Goal: Task Accomplishment & Management: Complete application form

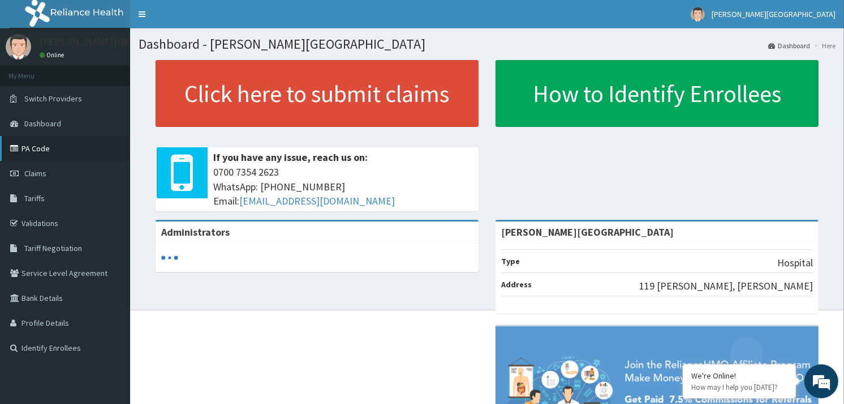
click at [23, 151] on link "PA Code" at bounding box center [65, 148] width 130 height 25
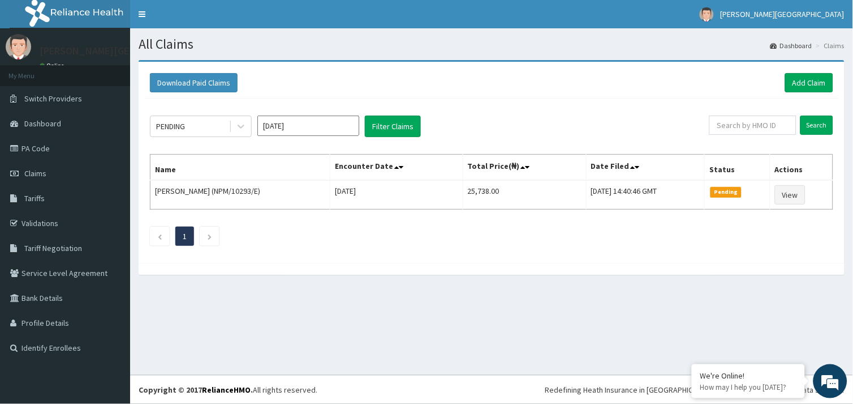
click at [42, 158] on link "PA Code" at bounding box center [65, 148] width 130 height 25
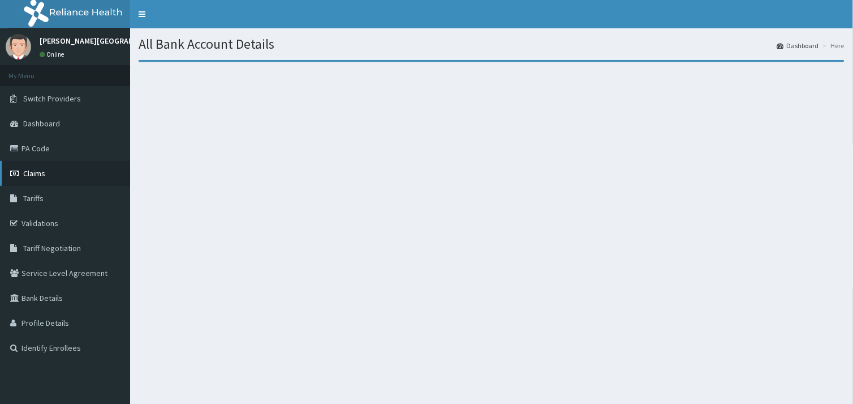
click at [42, 176] on span "Claims" at bounding box center [34, 173] width 22 height 10
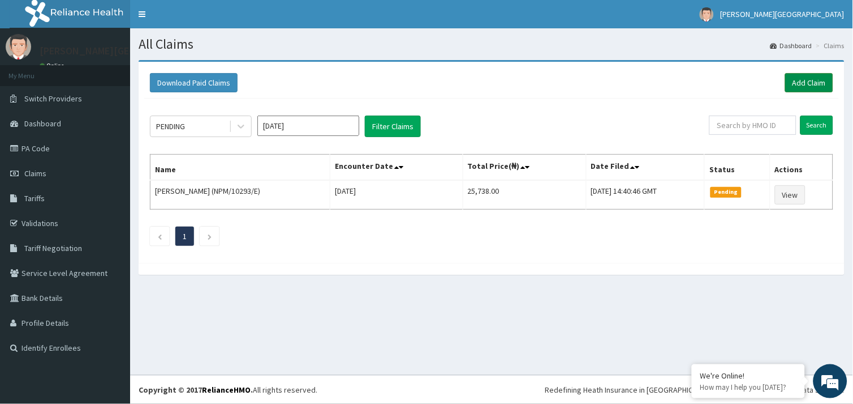
click at [796, 79] on link "Add Claim" at bounding box center [810, 82] width 48 height 19
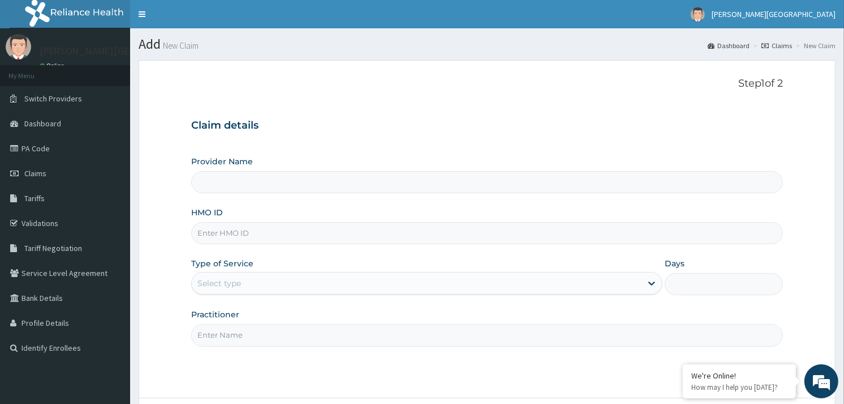
click at [420, 182] on input "Provider Name" at bounding box center [487, 182] width 592 height 22
type input "[PERSON_NAME][GEOGRAPHIC_DATA]"
click at [357, 229] on input "HMO ID" at bounding box center [487, 233] width 592 height 22
paste input "Angela-Claire Omagu-Oko"
type input "A"
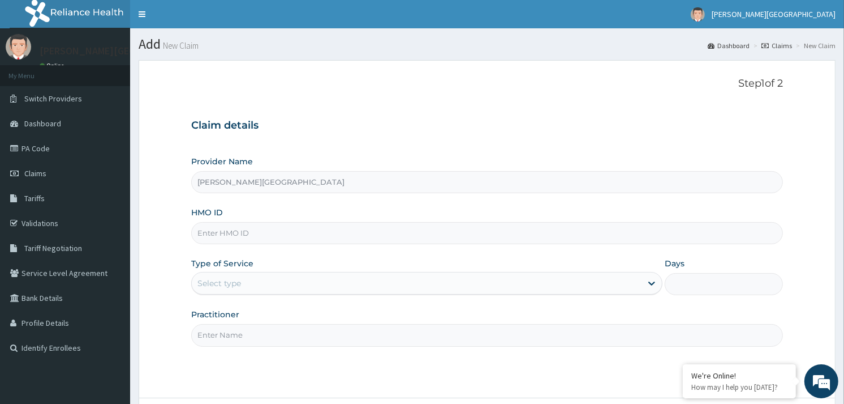
click at [218, 235] on input "HMO ID" at bounding box center [487, 233] width 592 height 22
paste input "LBC/10051/B"
type input "LBC/10051/B"
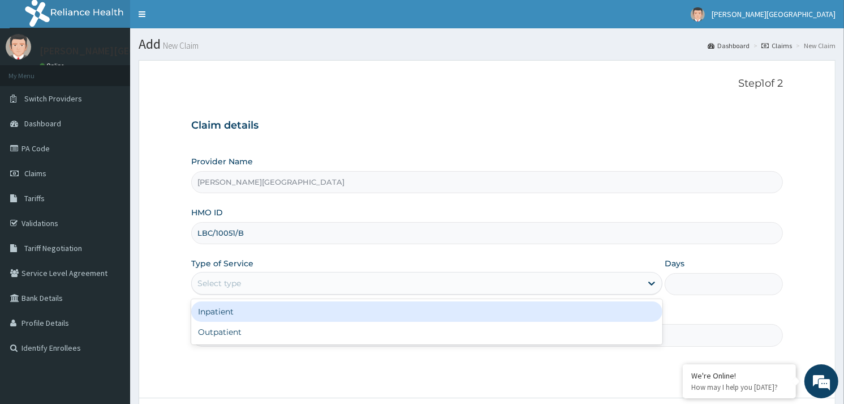
click at [256, 283] on div "Select type" at bounding box center [417, 283] width 450 height 18
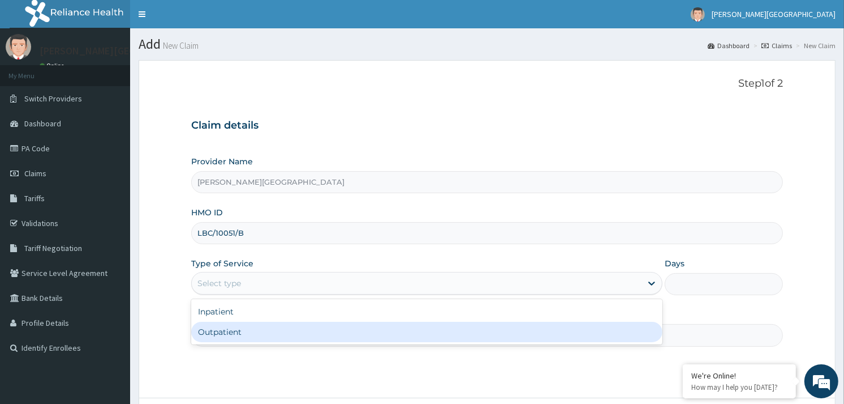
click at [235, 334] on div "Outpatient" at bounding box center [426, 331] width 471 height 20
type input "1"
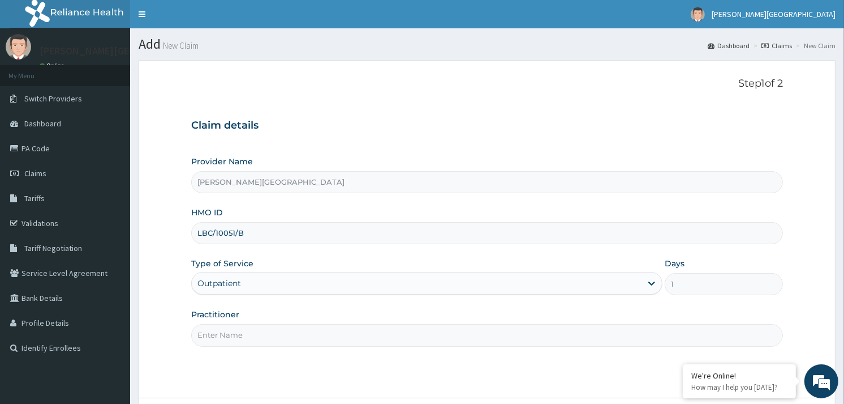
click at [239, 325] on input "Practitioner" at bounding box center [487, 335] width 592 height 22
type input "DR SOYOOLA"
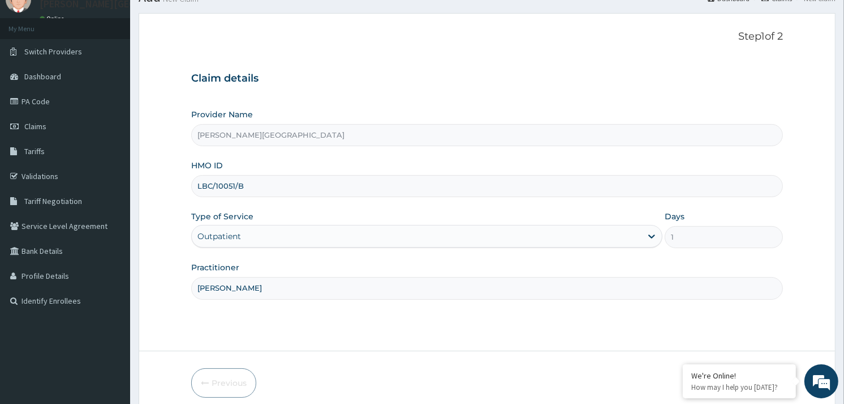
scroll to position [95, 0]
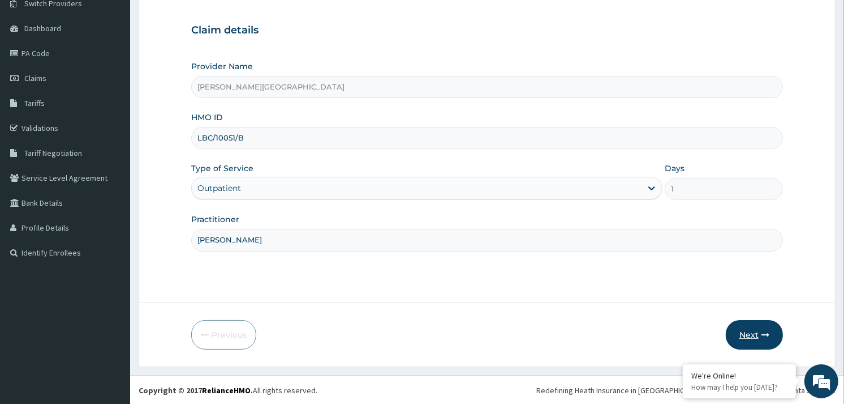
click at [752, 324] on button "Next" at bounding box center [754, 334] width 57 height 29
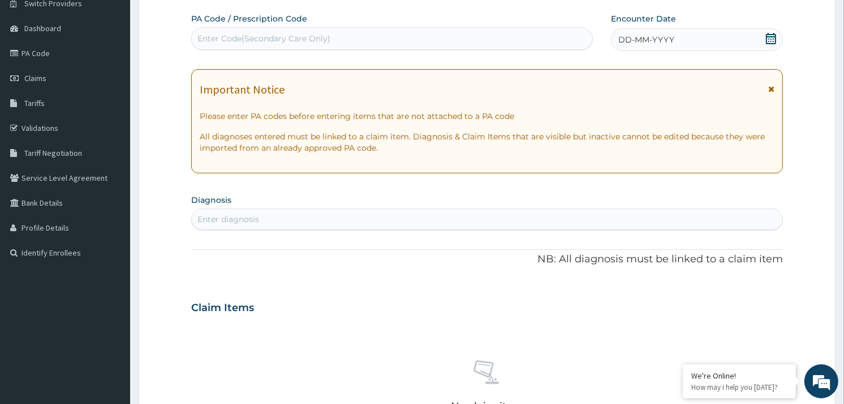
click at [317, 34] on div "Enter Code(Secondary Care Only)" at bounding box center [264, 38] width 133 height 11
click at [308, 36] on div "Enter Code(Secondary Care Only)" at bounding box center [264, 38] width 133 height 11
paste input "PA/D7EC7E"
type input "PA/D7EC7E"
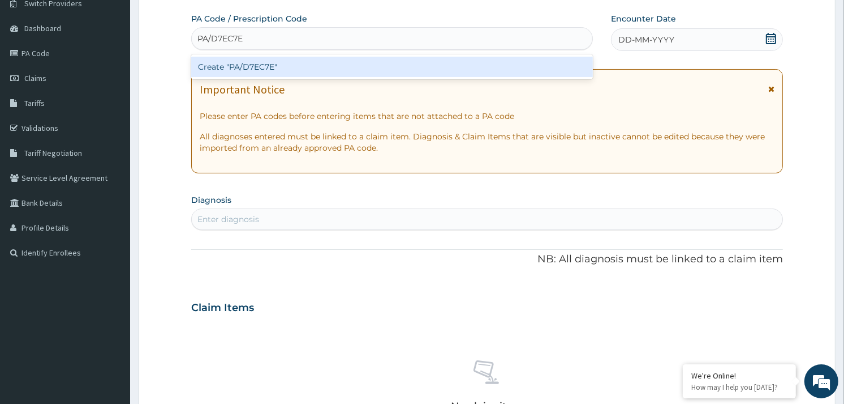
click at [329, 65] on div "Create "PA/D7EC7E"" at bounding box center [391, 67] width 401 height 20
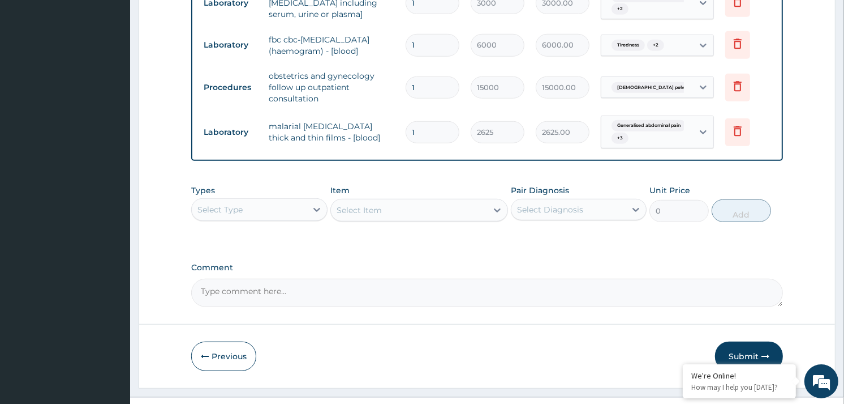
scroll to position [763, 0]
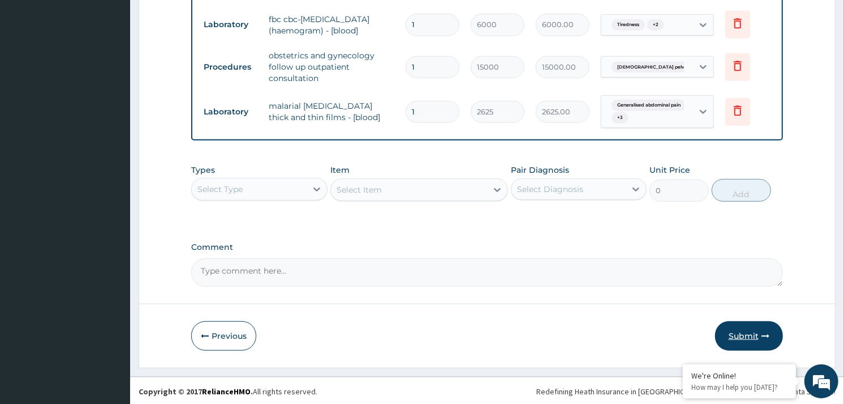
click at [738, 324] on button "Submit" at bounding box center [749, 335] width 68 height 29
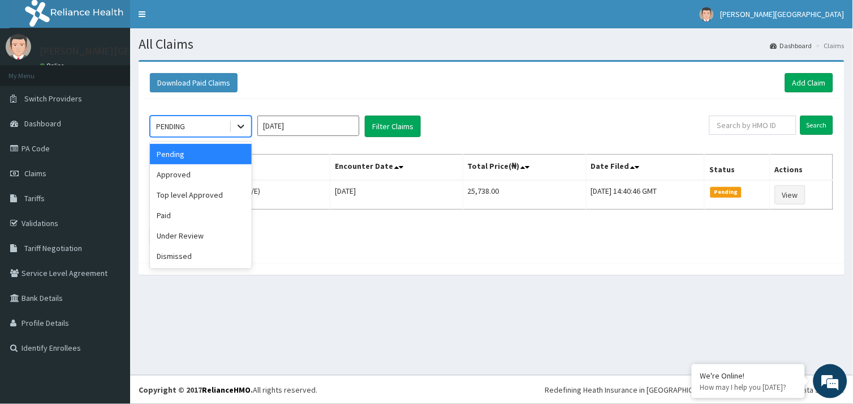
click at [242, 130] on icon at bounding box center [240, 126] width 11 height 11
click at [213, 174] on div "Approved" at bounding box center [201, 174] width 102 height 20
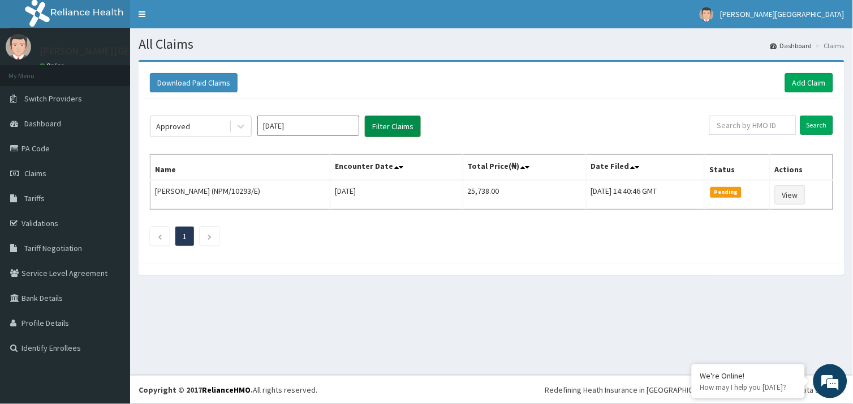
click at [398, 126] on button "Filter Claims" at bounding box center [393, 126] width 56 height 22
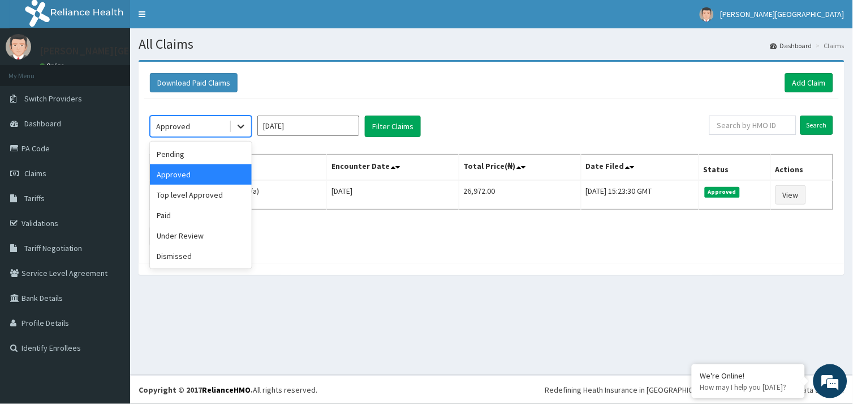
click at [249, 125] on div at bounding box center [241, 126] width 20 height 20
click at [179, 156] on div "Pending" at bounding box center [201, 154] width 102 height 20
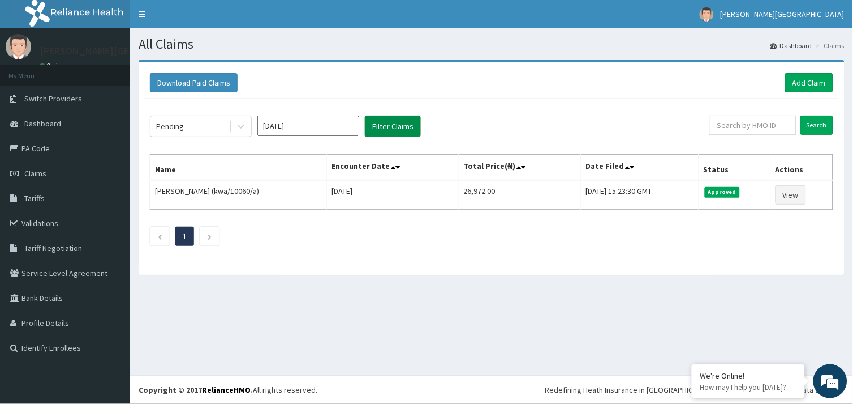
click at [384, 123] on button "Filter Claims" at bounding box center [393, 126] width 56 height 22
click at [238, 127] on icon at bounding box center [240, 126] width 11 height 11
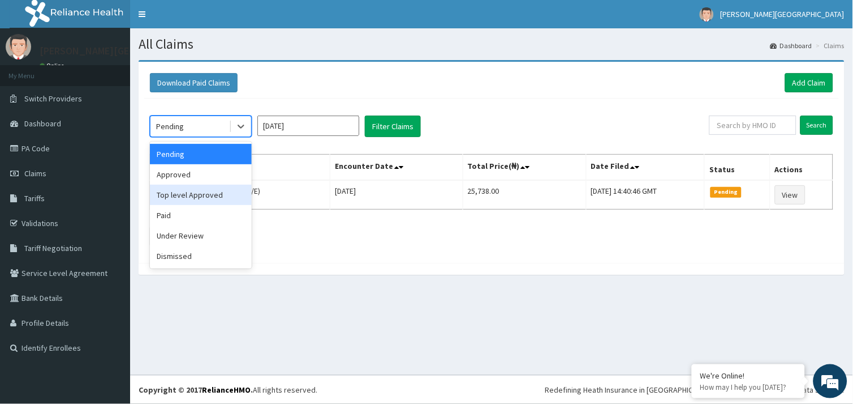
click at [190, 199] on div "Top level Approved" at bounding box center [201, 194] width 102 height 20
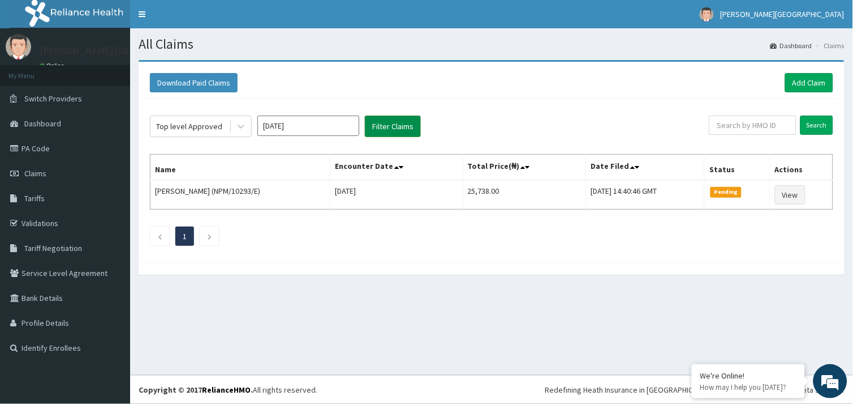
click at [391, 125] on button "Filter Claims" at bounding box center [393, 126] width 56 height 22
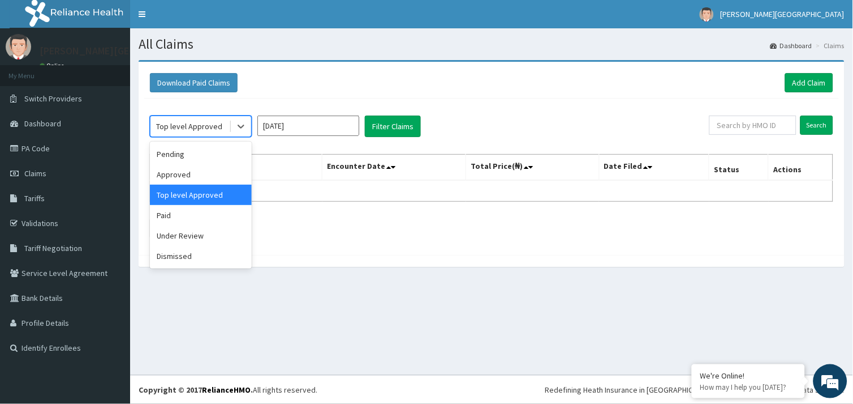
click at [211, 130] on div "Top level Approved" at bounding box center [189, 126] width 66 height 11
click at [200, 221] on div "Paid" at bounding box center [201, 215] width 102 height 20
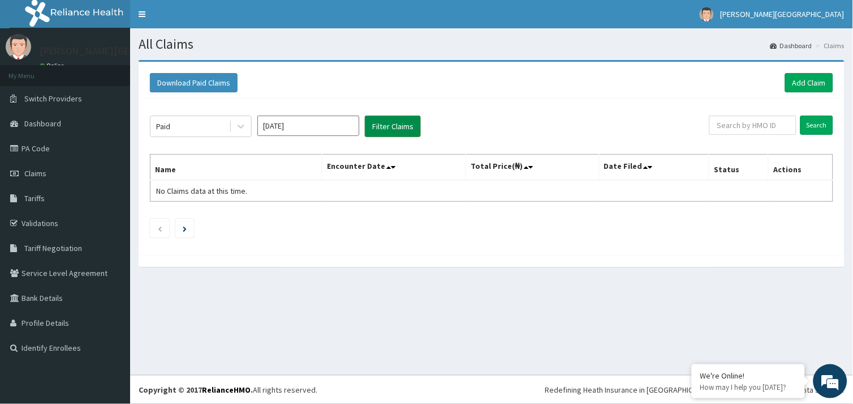
click at [389, 132] on button "Filter Claims" at bounding box center [393, 126] width 56 height 22
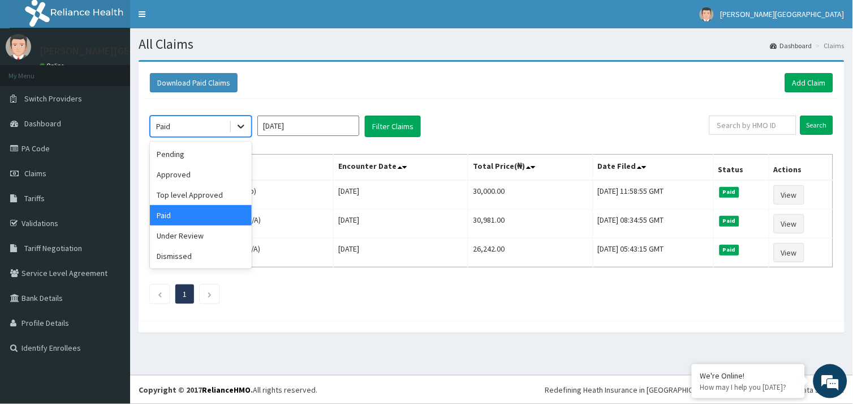
click at [241, 128] on icon at bounding box center [241, 127] width 7 height 4
click at [214, 238] on div "Under Review" at bounding box center [201, 235] width 102 height 20
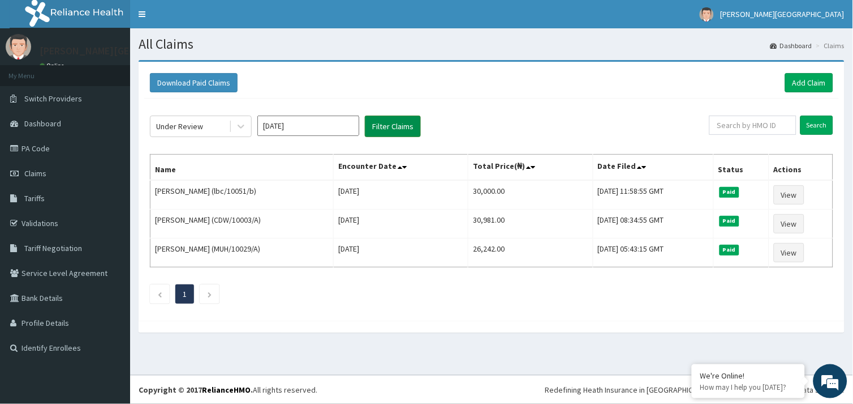
click at [384, 125] on button "Filter Claims" at bounding box center [393, 126] width 56 height 22
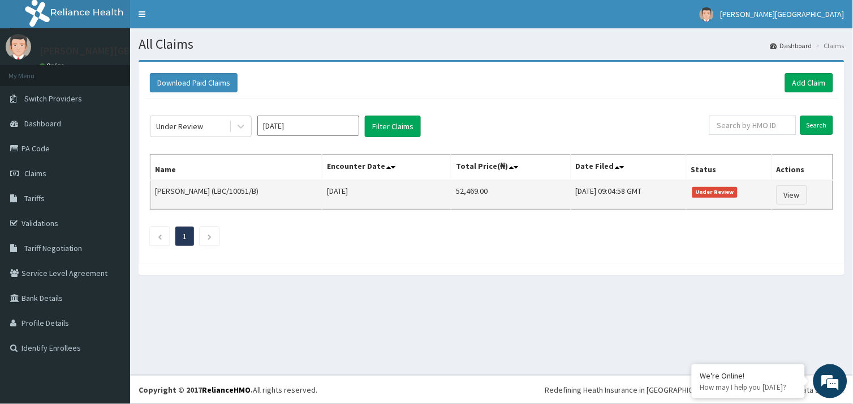
drag, startPoint x: 243, startPoint y: 193, endPoint x: 287, endPoint y: 190, distance: 44.3
click at [287, 190] on td "Angela-Claire Omagu-Oko (LBC/10051/B)" at bounding box center [237, 194] width 172 height 29
copy td "(LBC/10051/B"
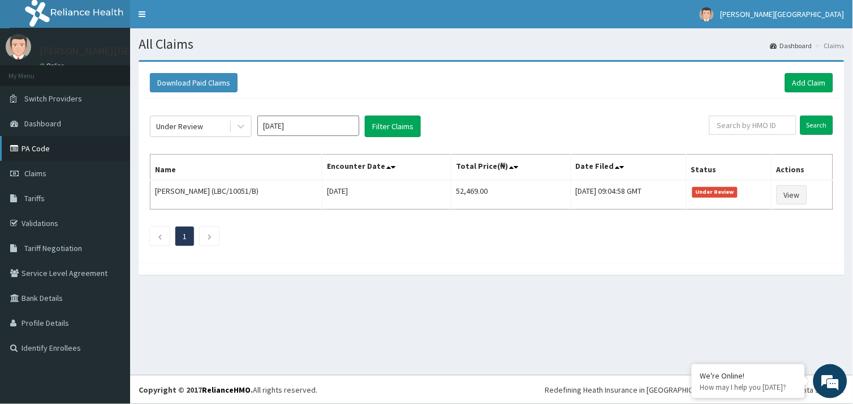
click at [52, 148] on link "PA Code" at bounding box center [65, 148] width 130 height 25
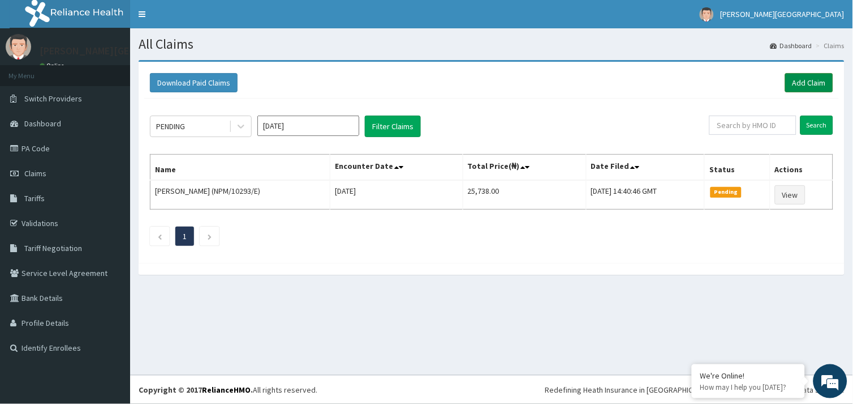
click at [808, 76] on link "Add Claim" at bounding box center [810, 82] width 48 height 19
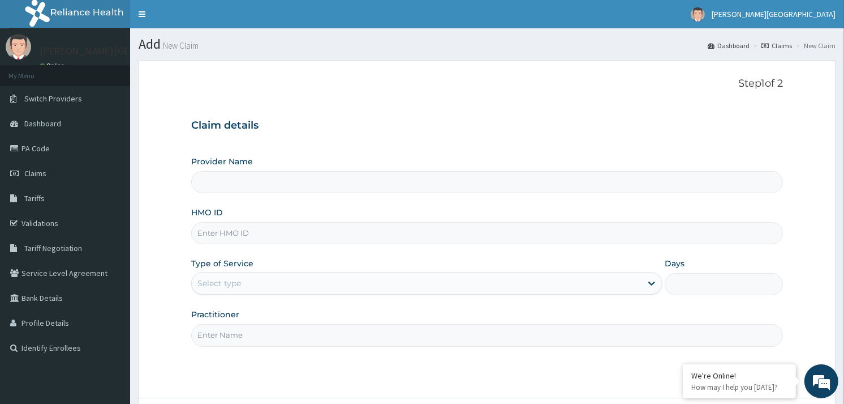
type input "[PERSON_NAME][GEOGRAPHIC_DATA]"
click at [244, 239] on input "HMO ID" at bounding box center [487, 233] width 592 height 22
paste input "LBC/10051/B"
type input "LBC/10051/B"
click at [693, 278] on input "Days" at bounding box center [724, 284] width 118 height 22
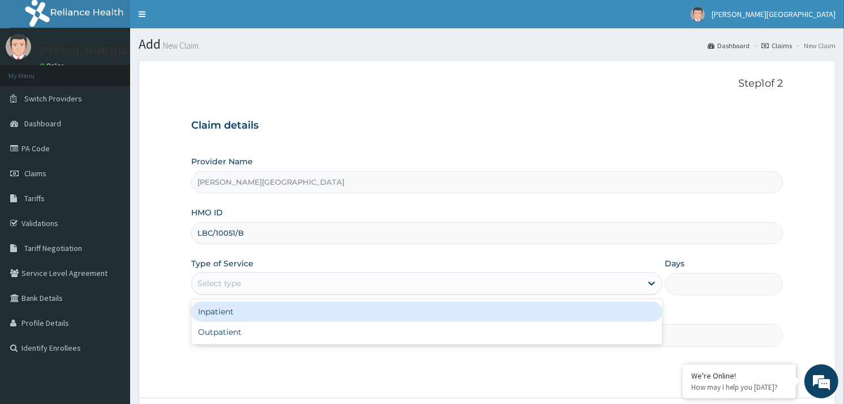
click at [402, 290] on div "Select type" at bounding box center [417, 283] width 450 height 18
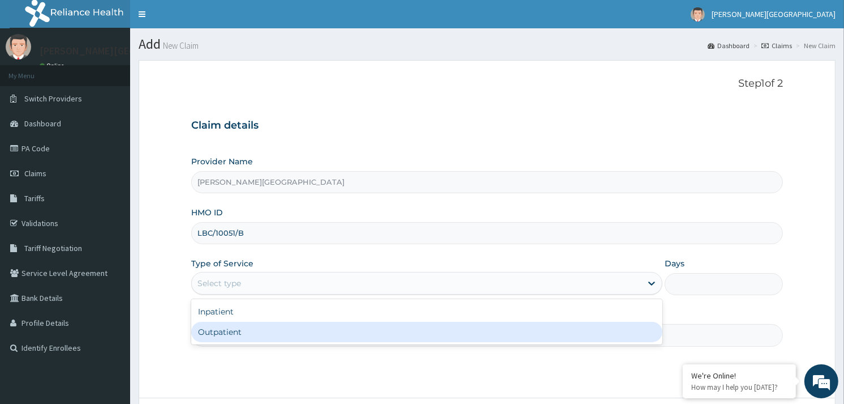
click at [312, 337] on div "Outpatient" at bounding box center [426, 331] width 471 height 20
type input "1"
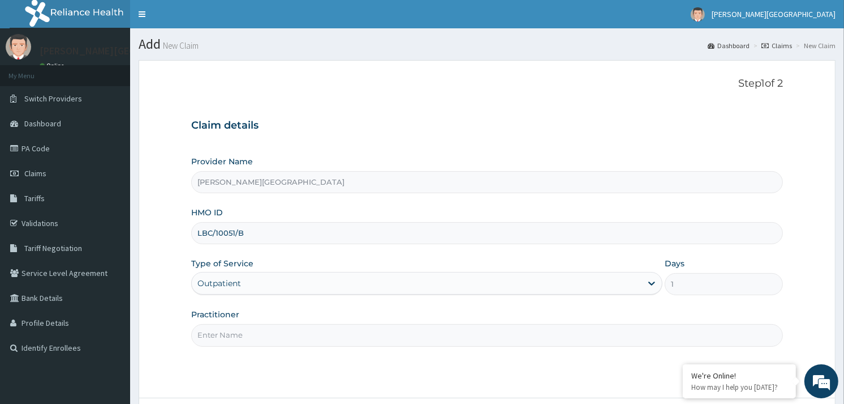
click at [306, 332] on input "Practitioner" at bounding box center [487, 335] width 592 height 22
type input "DR SOYOOLA"
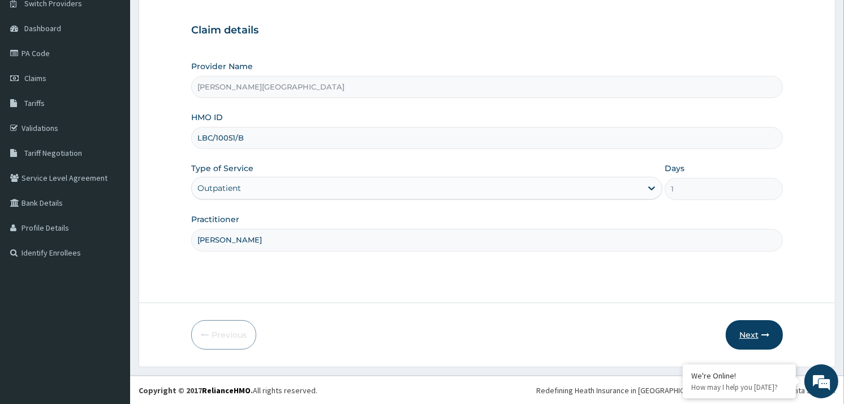
click at [752, 324] on button "Next" at bounding box center [754, 334] width 57 height 29
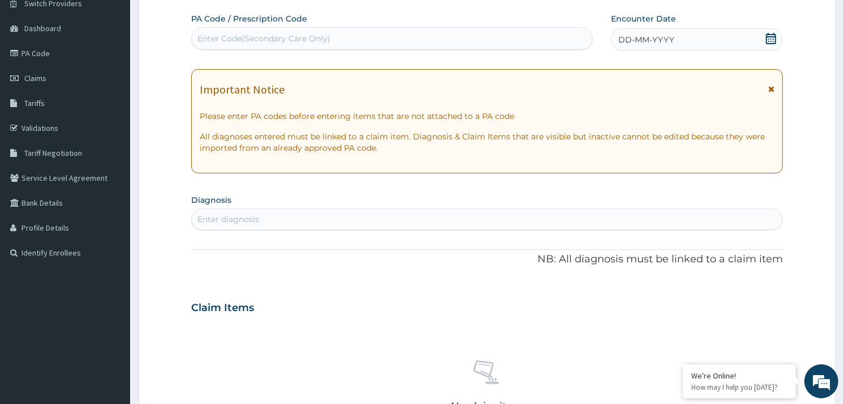
click at [403, 37] on div "Enter Code(Secondary Care Only)" at bounding box center [392, 38] width 400 height 18
paste input "LBC/10051/B"
type input "LB"
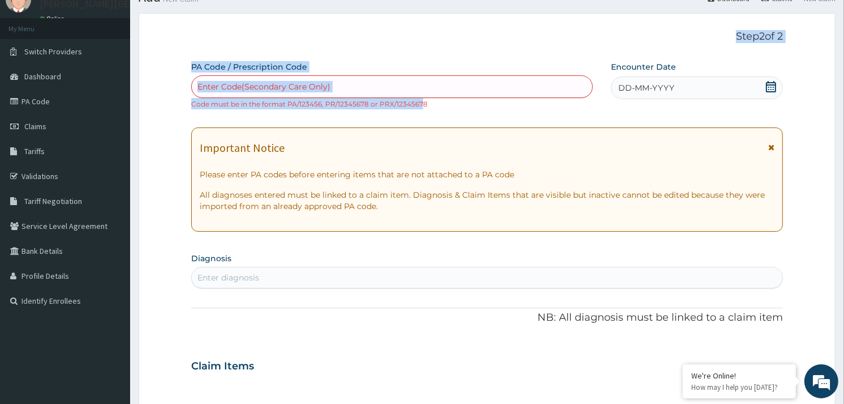
scroll to position [0, 0]
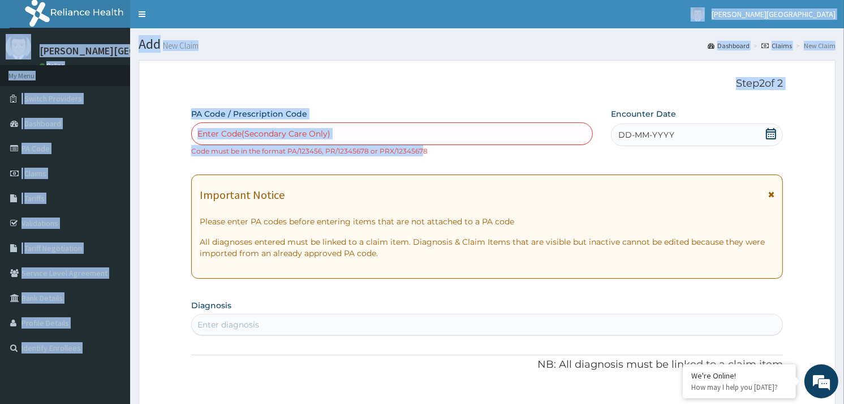
drag, startPoint x: 420, startPoint y: 49, endPoint x: 387, endPoint y: -36, distance: 91.2
click at [387, 0] on html "R EL Toggle navigation Olan Medical Centre Olan Medical Centre - customerservic…" at bounding box center [422, 411] width 844 height 823
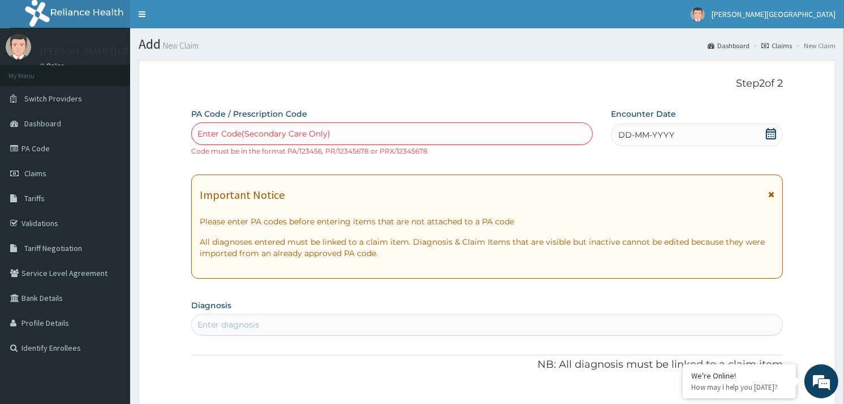
click at [506, 129] on div "Enter Code(Secondary Care Only)" at bounding box center [392, 134] width 400 height 18
paste input "PA/8C8CAF"
type input "PA/8C8CAF"
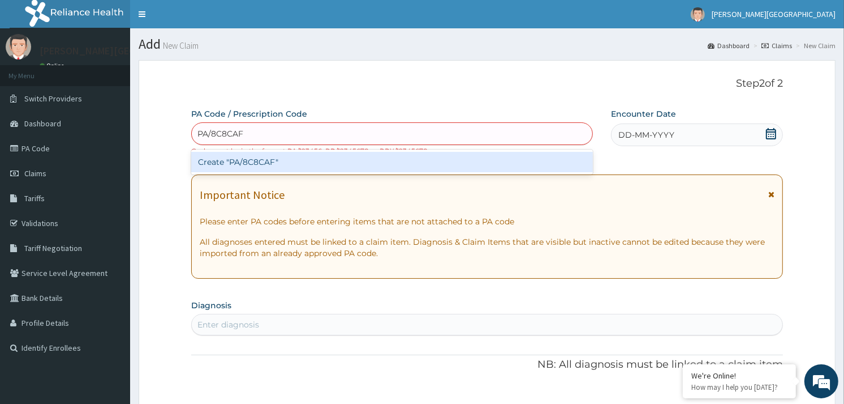
click at [353, 163] on div "Create "PA/8C8CAF"" at bounding box center [391, 162] width 401 height 20
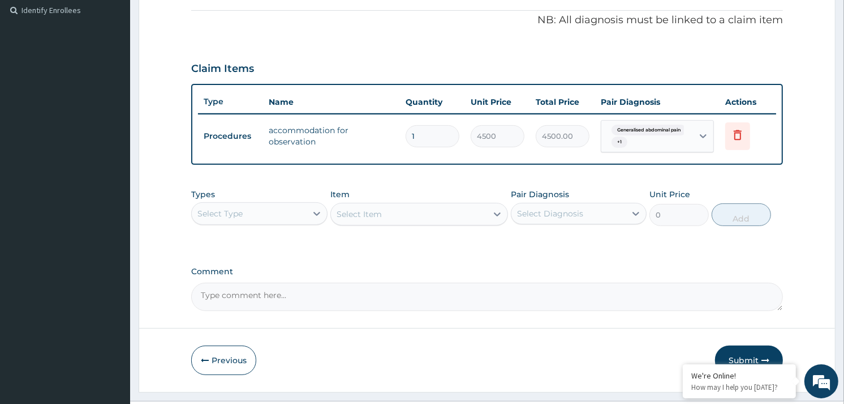
scroll to position [362, 0]
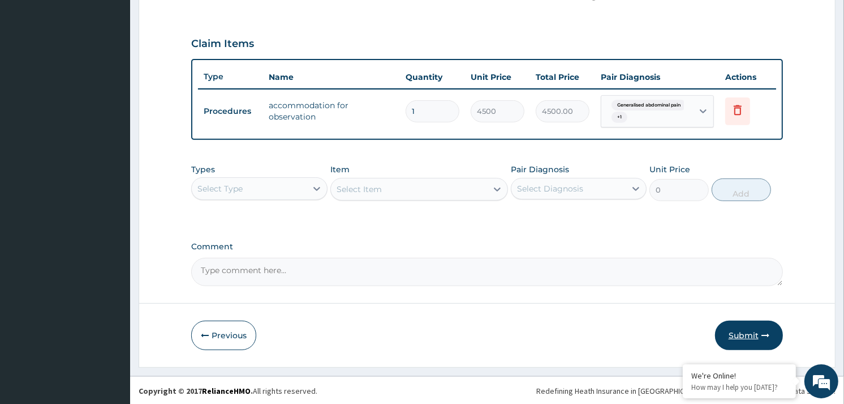
click at [731, 332] on button "Submit" at bounding box center [749, 334] width 68 height 29
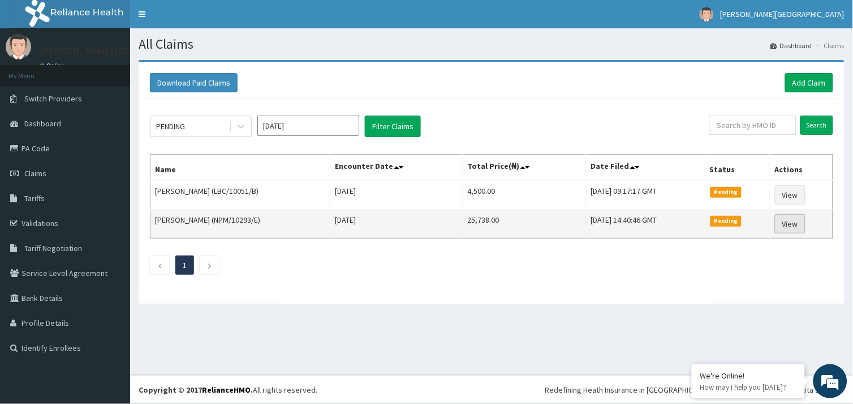
click at [796, 228] on link "View" at bounding box center [790, 223] width 31 height 19
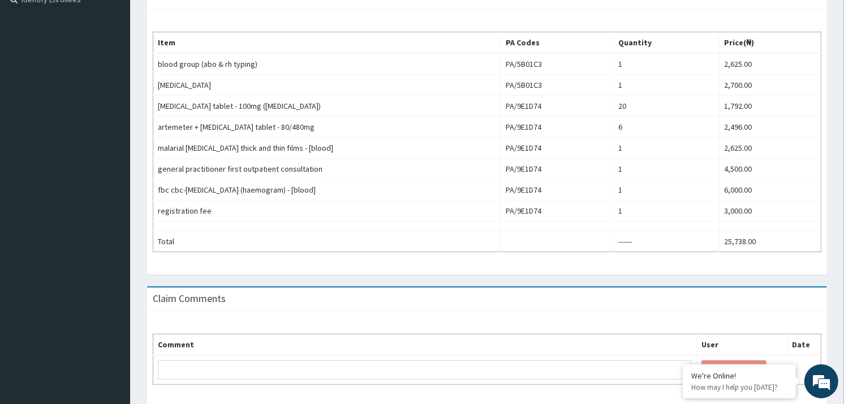
scroll to position [392, 0]
